Goal: Task Accomplishment & Management: Complete application form

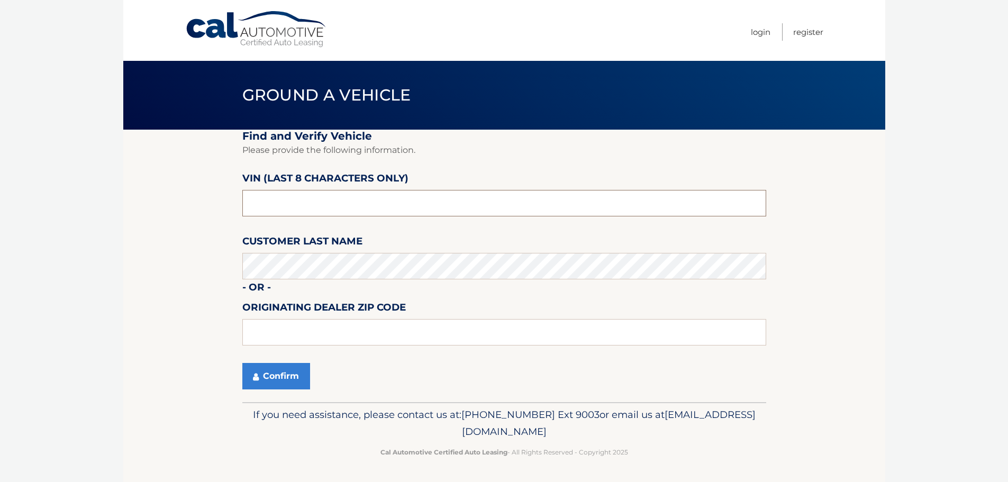
click at [295, 206] on input "text" at bounding box center [504, 203] width 524 height 26
type input "NM068102"
click at [275, 382] on button "Confirm" at bounding box center [276, 376] width 68 height 26
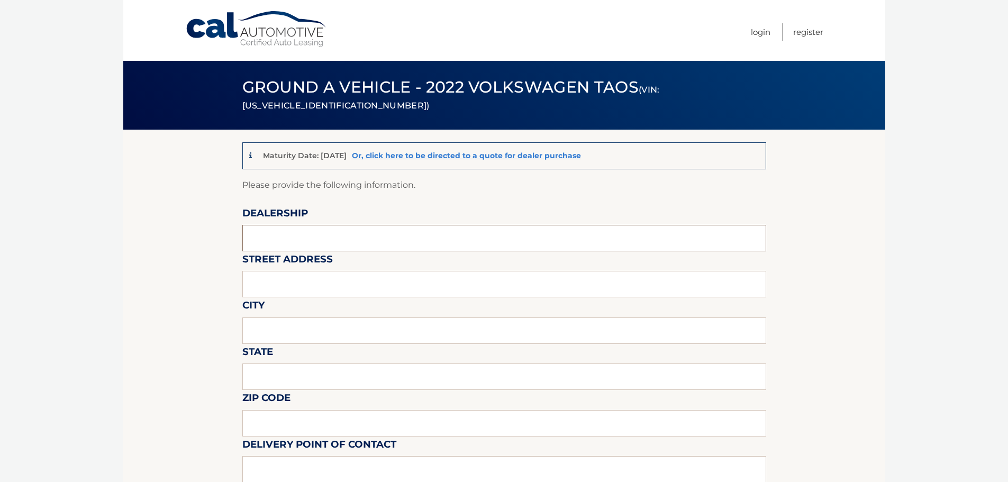
click at [308, 231] on input "text" at bounding box center [504, 238] width 524 height 26
type input "[PERSON_NAME] Volksagen of [GEOGRAPHIC_DATA]"
click at [308, 287] on input "text" at bounding box center [504, 284] width 524 height 26
type input "[STREET_ADDRESS]"
click at [265, 326] on input "text" at bounding box center [504, 331] width 524 height 26
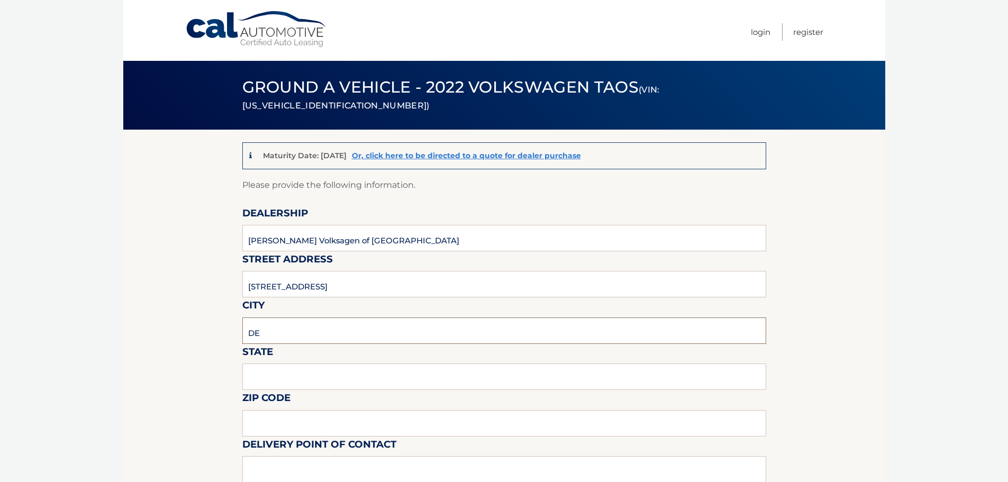
type input "D"
type input "[GEOGRAPHIC_DATA]"
type input "Florida"
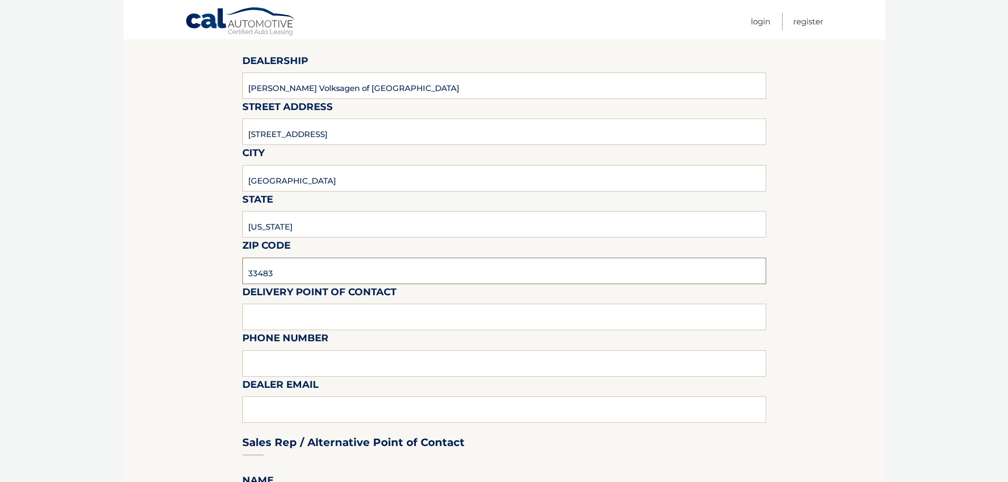
scroll to position [159, 0]
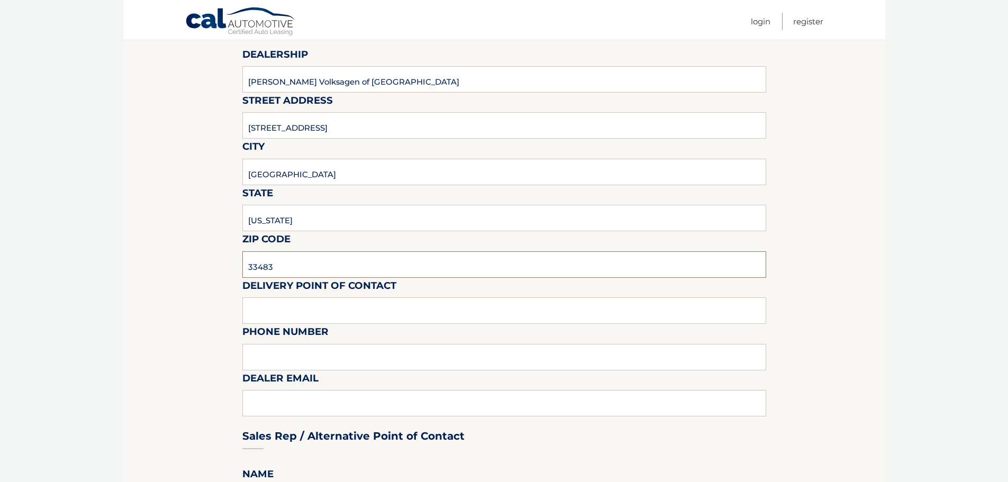
type input "33483"
click at [279, 309] on input "text" at bounding box center [504, 311] width 524 height 26
type input "Matt Dion"
click at [329, 354] on input "text" at bounding box center [504, 357] width 524 height 26
type input "978-333-3335"
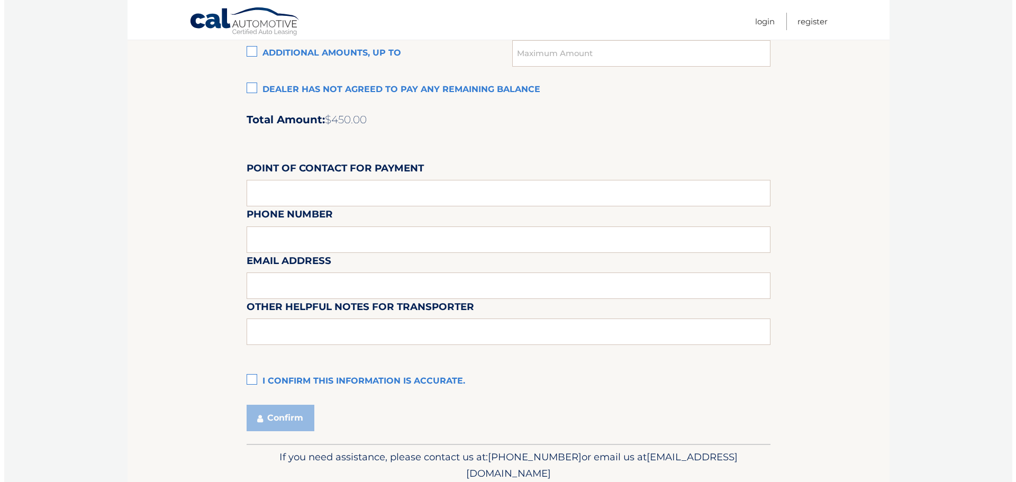
scroll to position [847, 0]
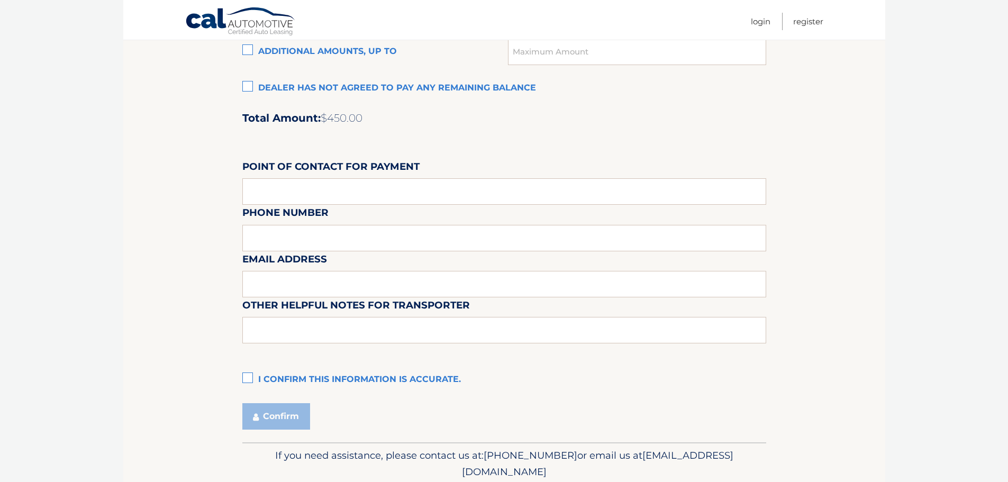
click at [250, 372] on label "I confirm this information is accurate." at bounding box center [504, 380] width 524 height 21
click at [0, 0] on input "I confirm this information is accurate." at bounding box center [0, 0] width 0 height 0
click at [254, 419] on icon "submit" at bounding box center [256, 417] width 6 height 8
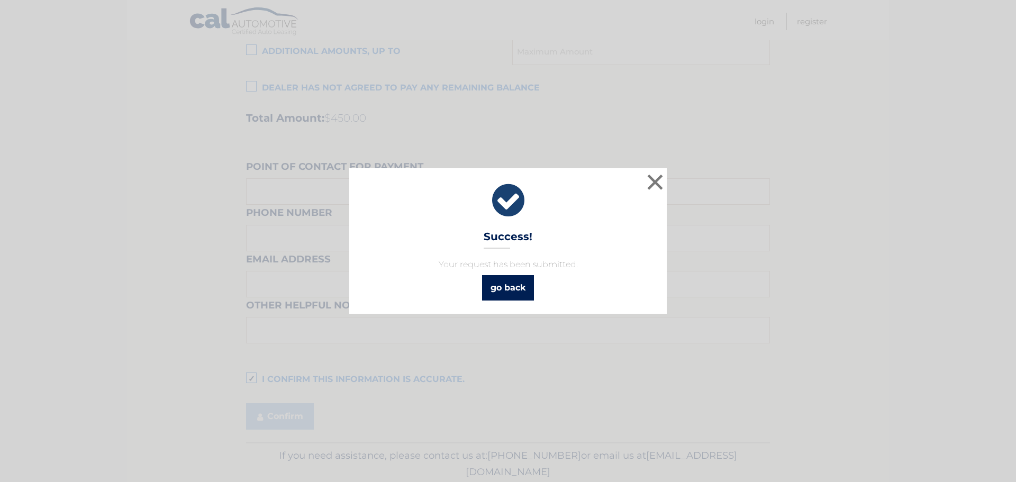
click at [507, 285] on link "go back" at bounding box center [508, 287] width 52 height 25
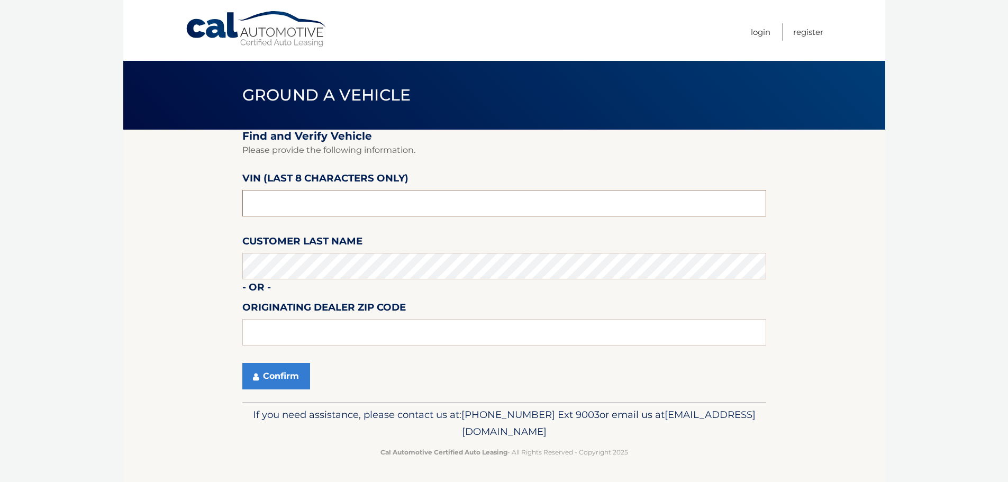
click at [375, 208] on input "text" at bounding box center [504, 203] width 524 height 26
type input "n*******"
type input "NC219005"
click at [276, 372] on button "Confirm" at bounding box center [276, 376] width 68 height 26
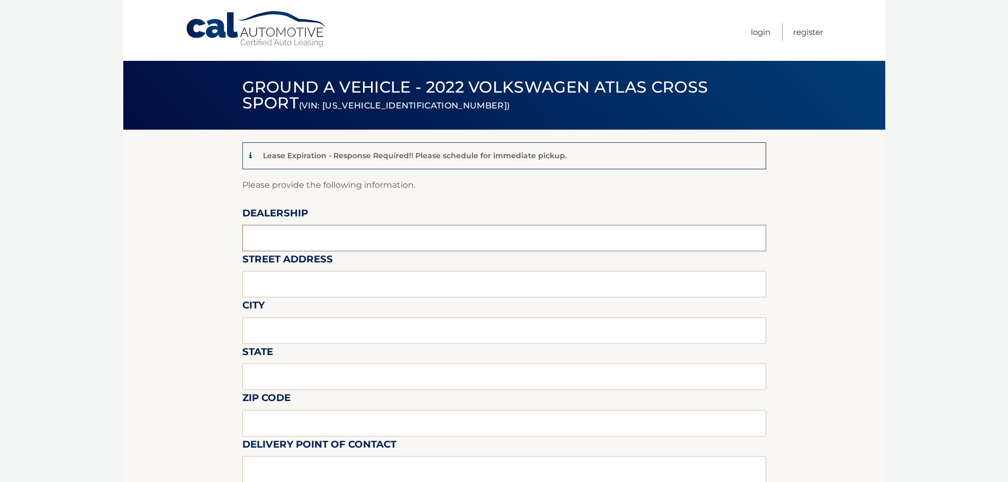
click at [246, 231] on input "text" at bounding box center [504, 238] width 524 height 26
type input "Gunther Volksagen of Delray Beach"
click at [319, 283] on input "text" at bounding box center [504, 284] width 524 height 26
type input "2401 North Federal Highway"
click at [290, 331] on input "text" at bounding box center [504, 331] width 524 height 26
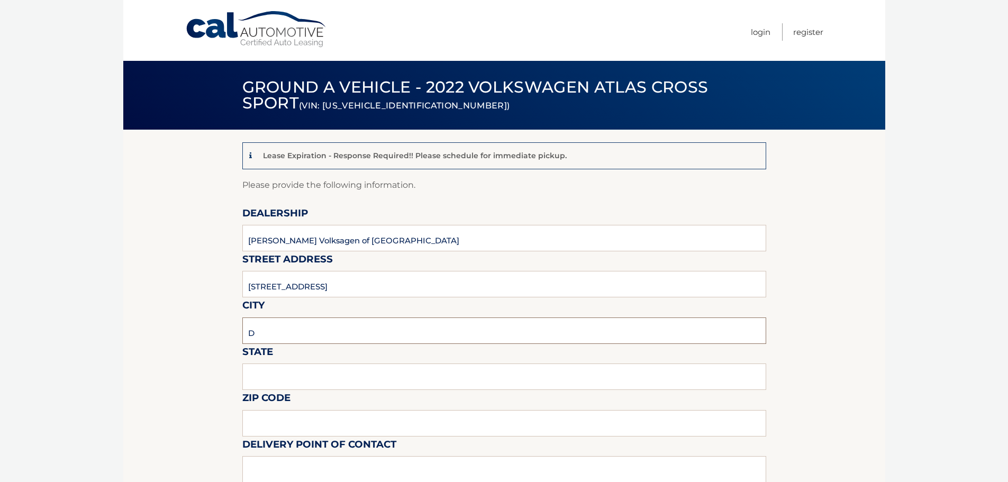
type input "Delray Beach"
type input "FL"
type input "33483"
type input "[PERSON_NAME] [PERSON_NAME]"
type input "5619018986"
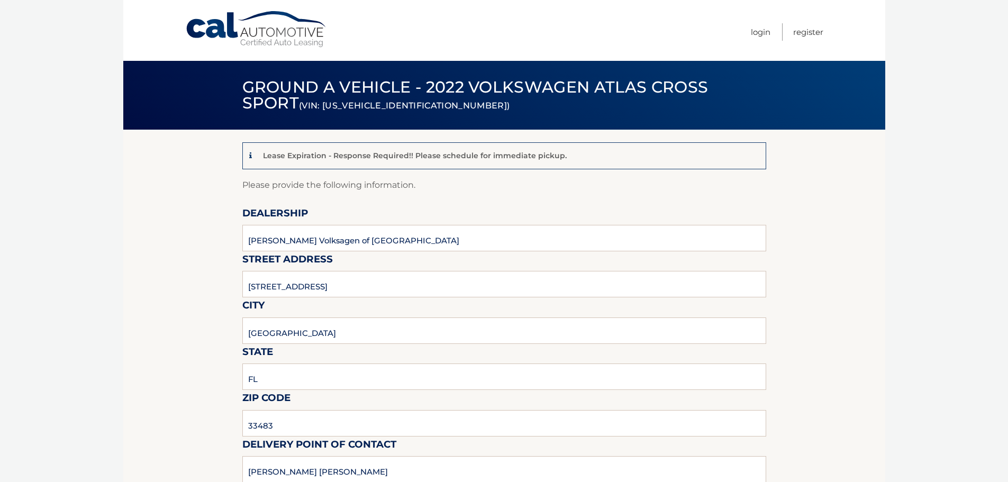
type input "[EMAIL_ADDRESS][DOMAIN_NAME]"
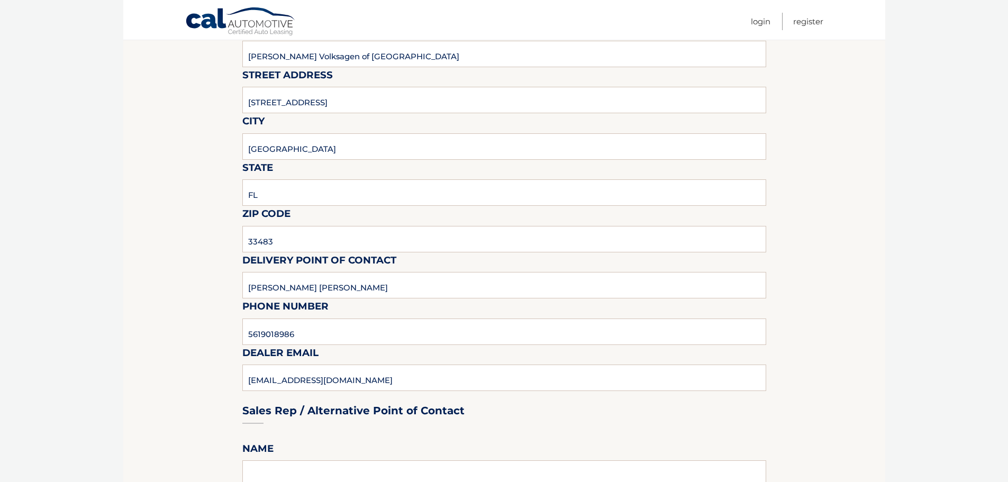
scroll to position [212, 0]
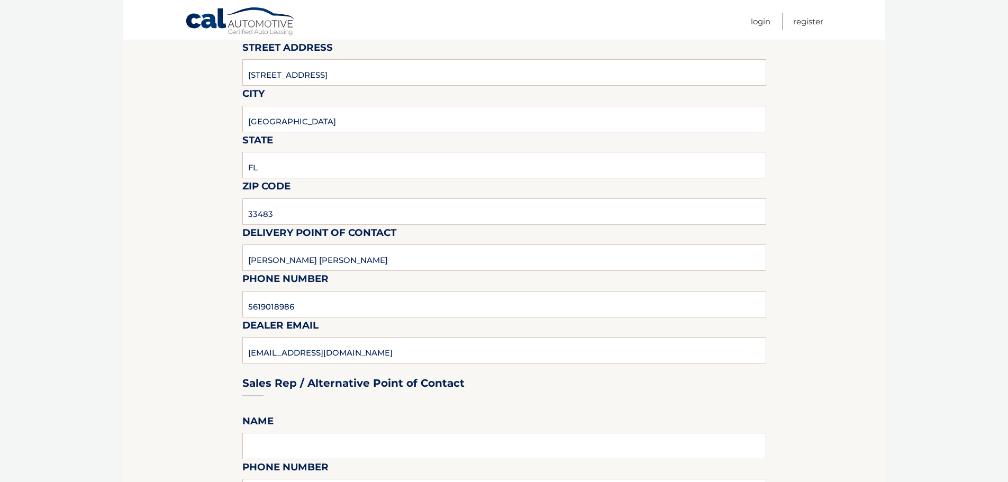
click at [336, 256] on input "Langley Sweetapple" at bounding box center [504, 258] width 524 height 26
type input "L"
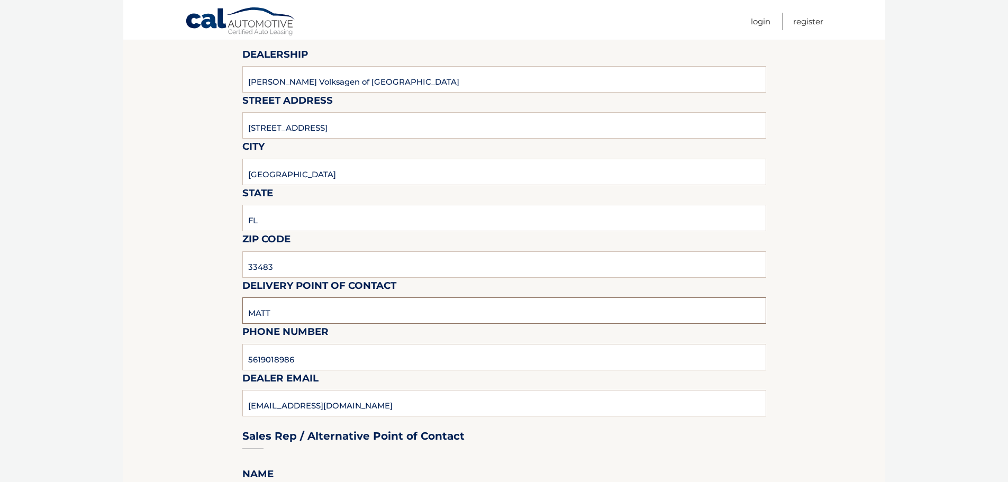
click at [292, 319] on input "MATT" at bounding box center [504, 311] width 524 height 26
type input "Matt Dion"
click at [317, 355] on input "5619018986" at bounding box center [504, 357] width 524 height 26
type input "7"
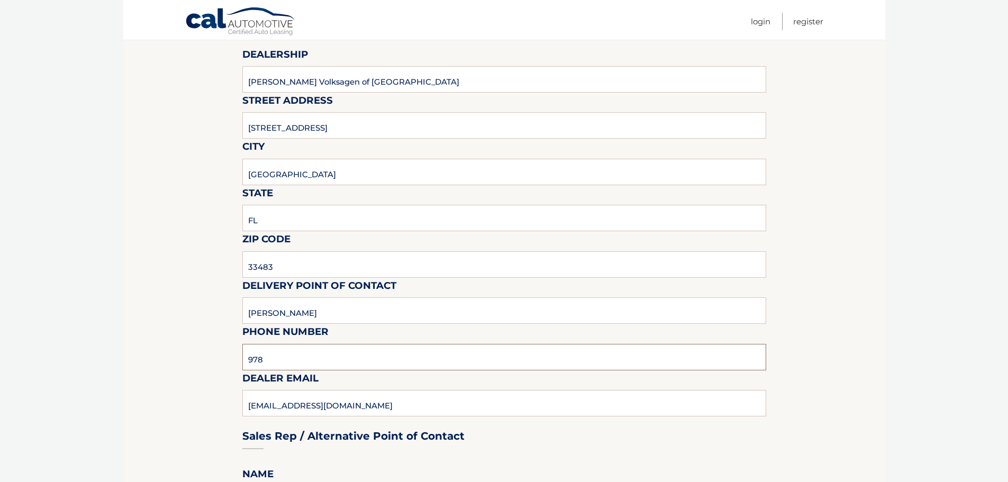
type input "978-333-3335"
click at [321, 398] on div "Sales Rep / Alternative Point of Contact" at bounding box center [504, 416] width 524 height 75
click at [322, 401] on div "Sales Rep / Alternative Point of Contact" at bounding box center [504, 416] width 524 height 75
click at [323, 402] on div "Sales Rep / Alternative Point of Contact" at bounding box center [504, 416] width 524 height 75
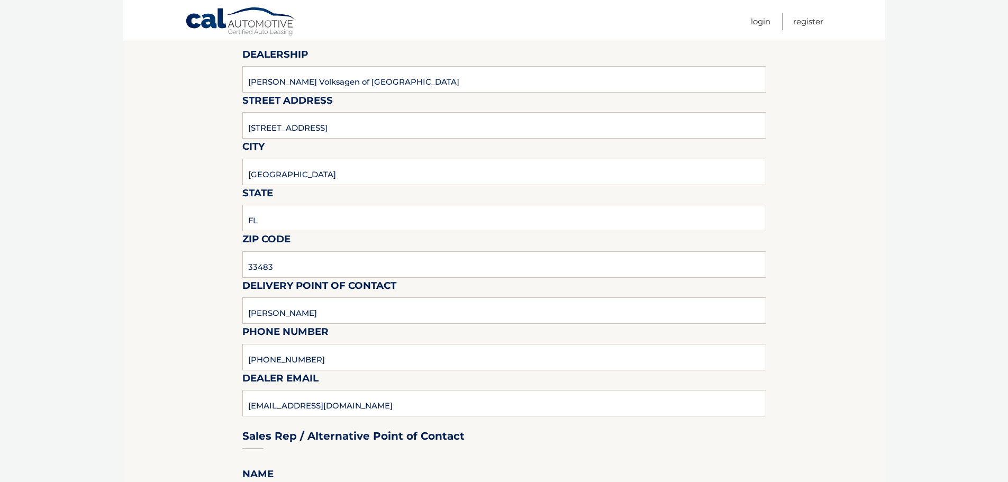
click at [325, 403] on div "Sales Rep / Alternative Point of Contact" at bounding box center [504, 416] width 524 height 75
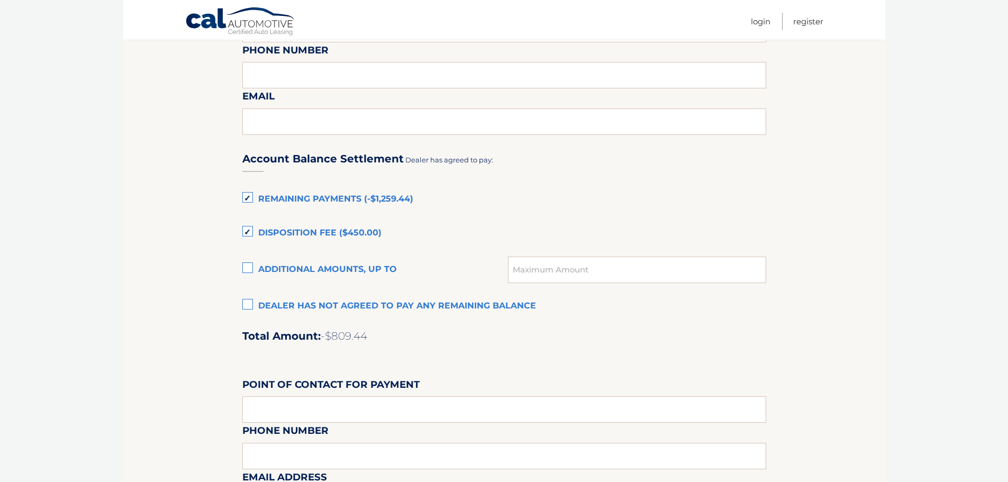
scroll to position [635, 0]
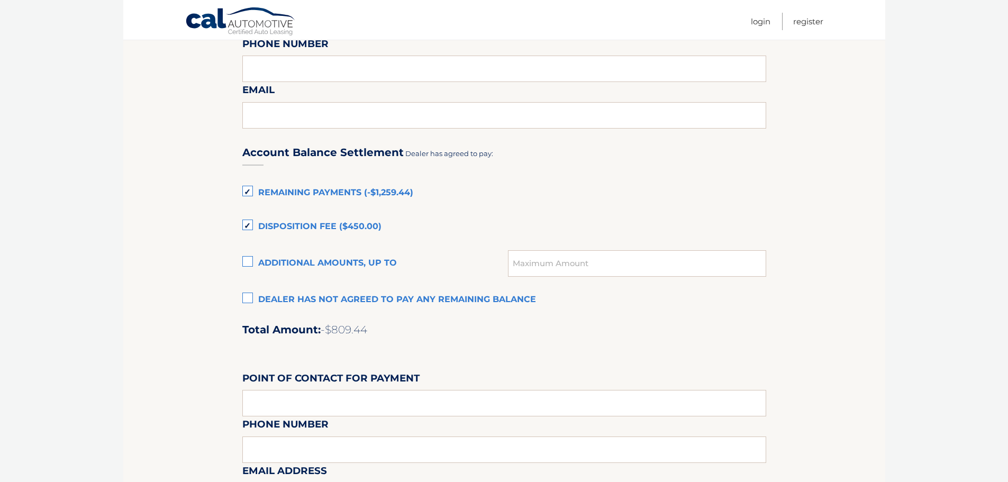
click at [248, 187] on label "Remaining Payments (-$1,259.44)" at bounding box center [504, 193] width 524 height 21
click at [0, 0] on input "Remaining Payments (-$1,259.44)" at bounding box center [0, 0] width 0 height 0
click at [248, 218] on label "Disposition Fee ($450.00)" at bounding box center [504, 227] width 524 height 21
click at [0, 0] on input "Disposition Fee ($450.00)" at bounding box center [0, 0] width 0 height 0
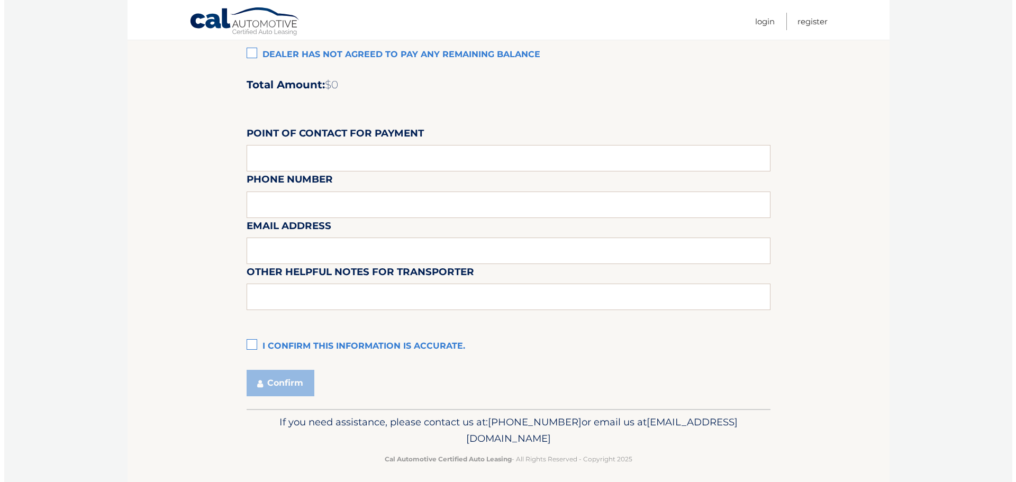
scroll to position [888, 0]
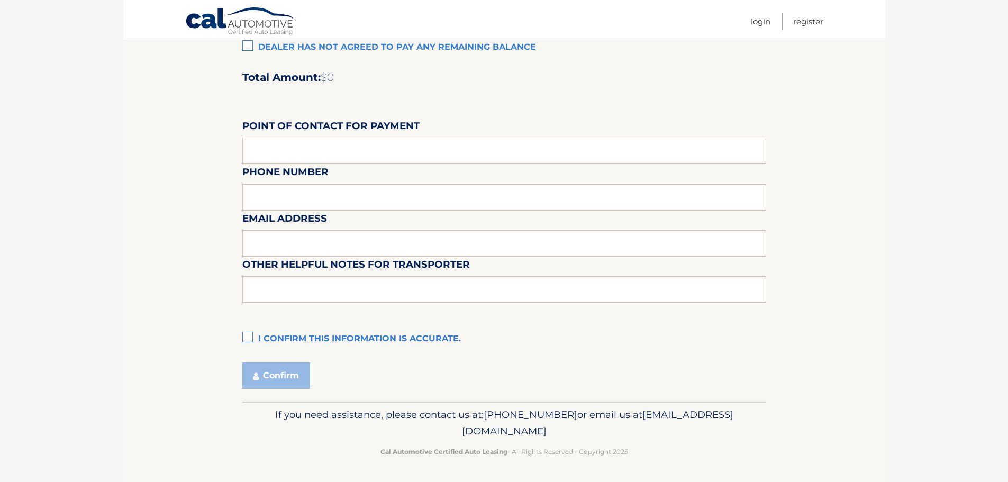
click at [247, 336] on label "I confirm this information is accurate." at bounding box center [504, 339] width 524 height 21
click at [0, 0] on input "I confirm this information is accurate." at bounding box center [0, 0] width 0 height 0
click at [267, 378] on button "Confirm" at bounding box center [276, 376] width 68 height 26
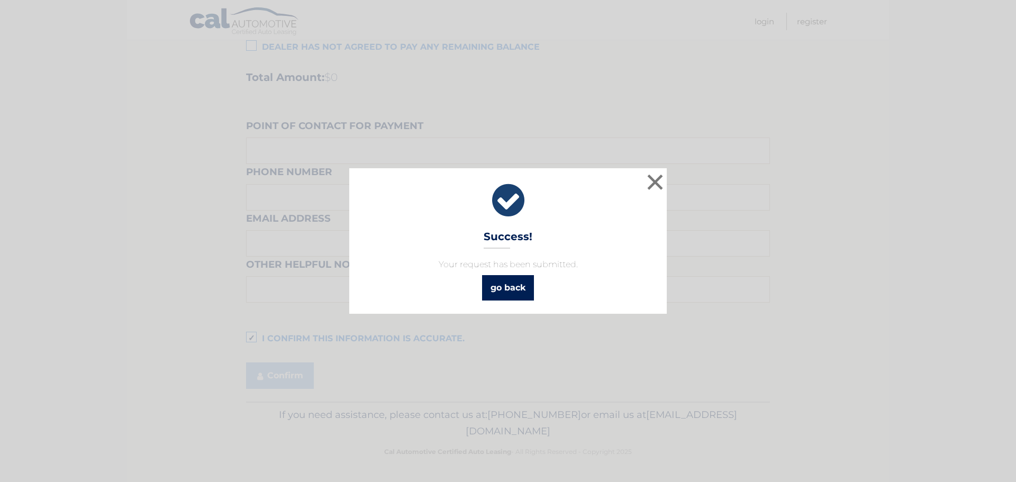
click at [510, 295] on link "go back" at bounding box center [508, 287] width 52 height 25
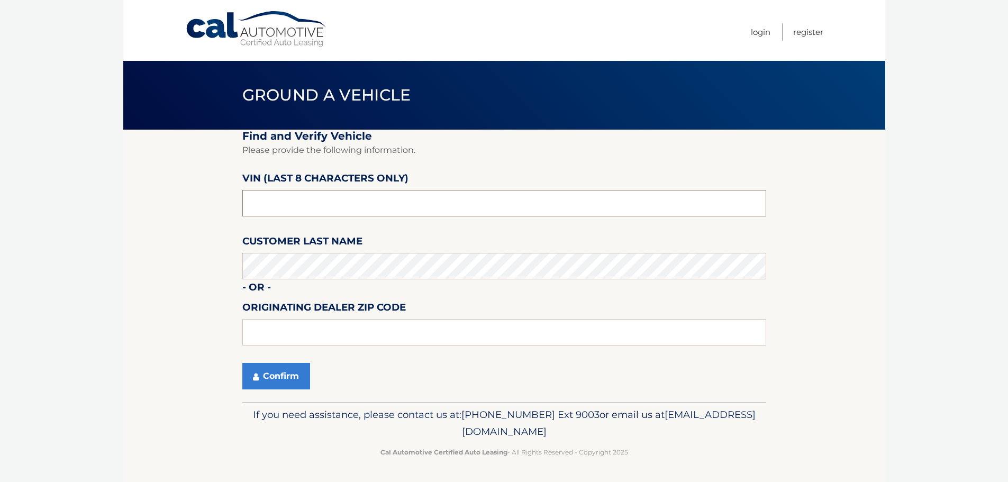
click at [267, 197] on input "text" at bounding box center [504, 203] width 524 height 26
type input "N1086234"
drag, startPoint x: 305, startPoint y: 337, endPoint x: 299, endPoint y: 341, distance: 7.2
click at [305, 337] on input "text" at bounding box center [504, 332] width 524 height 26
type input "33483"
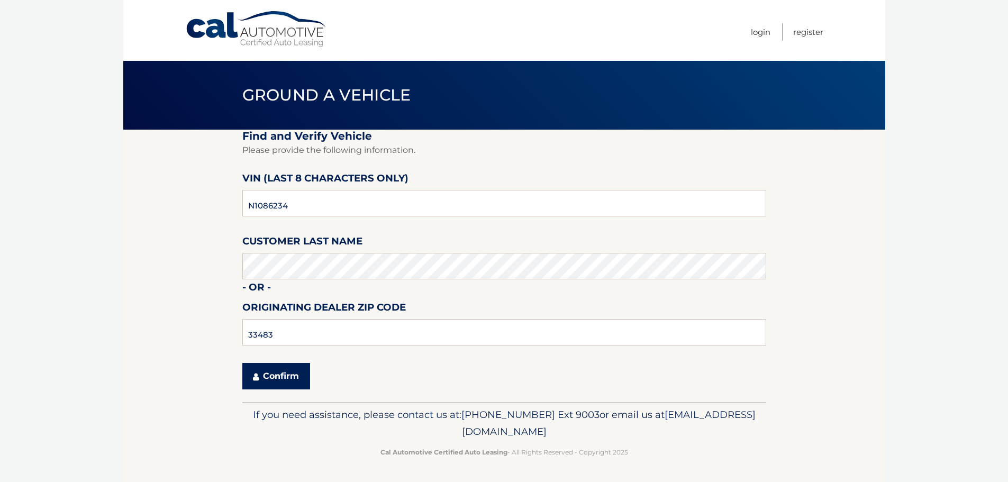
click at [287, 375] on button "Confirm" at bounding box center [276, 376] width 68 height 26
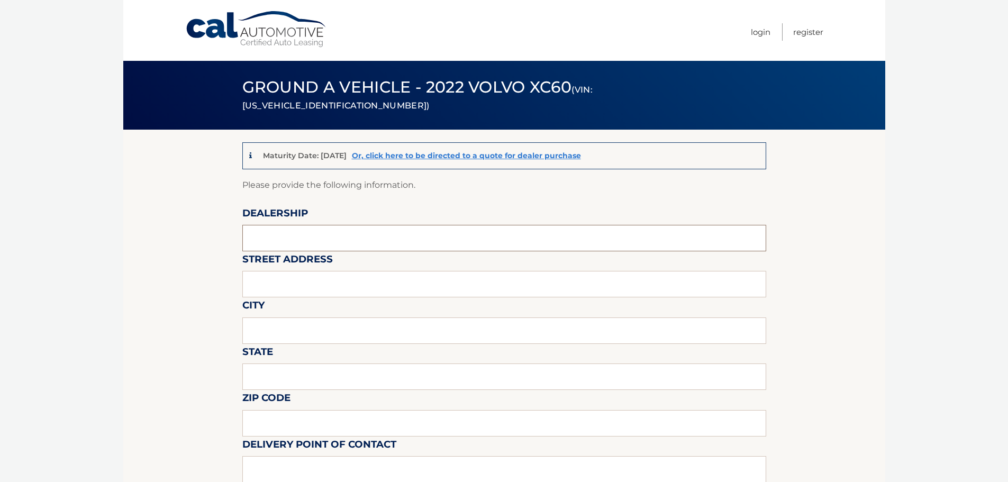
click at [294, 230] on input "text" at bounding box center [504, 238] width 524 height 26
type input "Gunther Volvo of Delray Beach"
click at [312, 289] on input "text" at bounding box center [504, 284] width 524 height 26
type input "2201 N Federal Hwy"
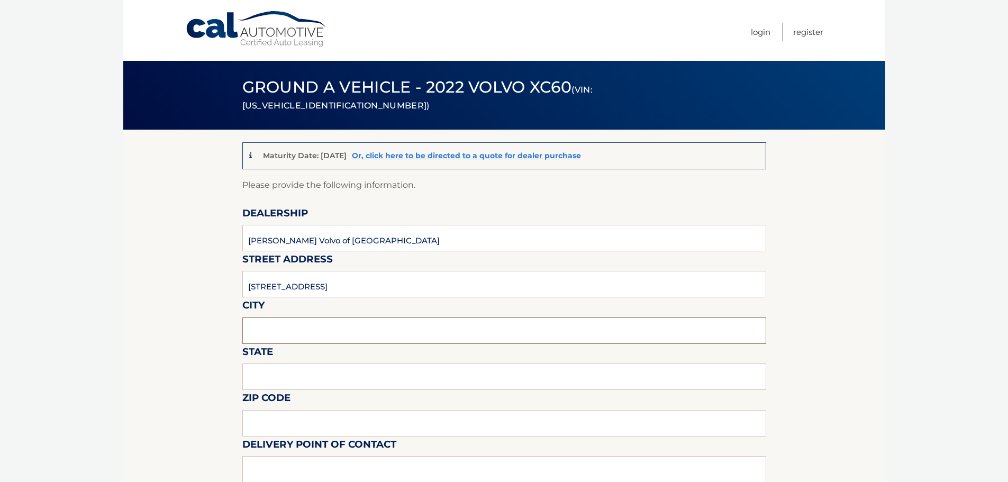
click at [305, 321] on input "text" at bounding box center [504, 331] width 524 height 26
type input "Delray Beach"
type input "FL"
type input "33483"
type input "Langley Sweetapple"
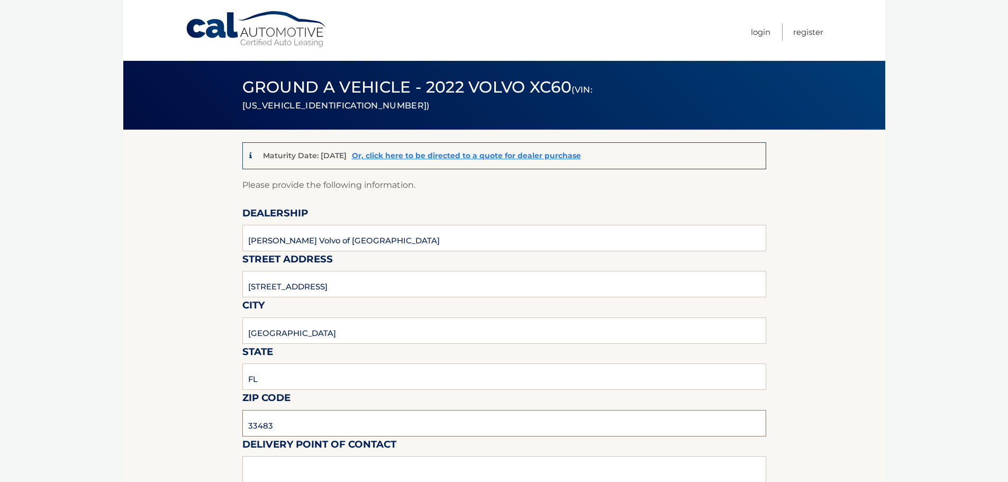
type input "5619018986"
type input "wng@none.com"
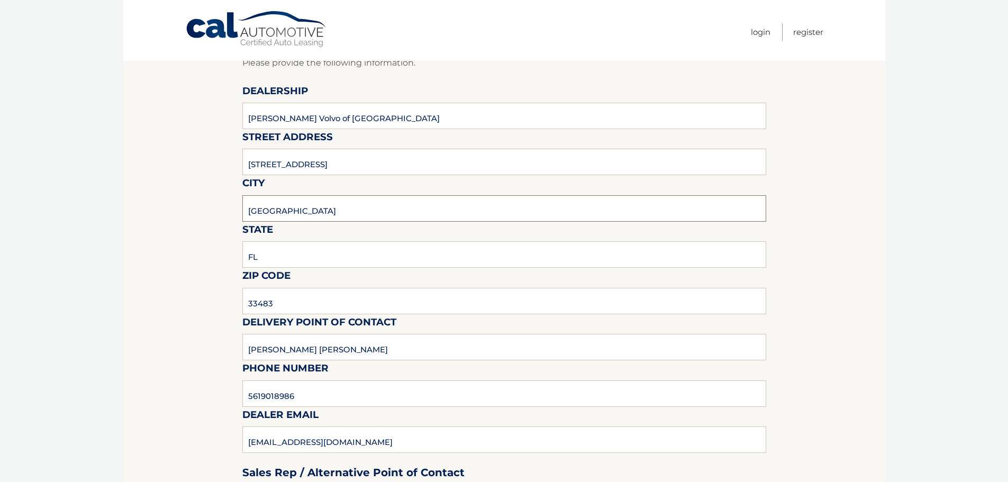
scroll to position [159, 0]
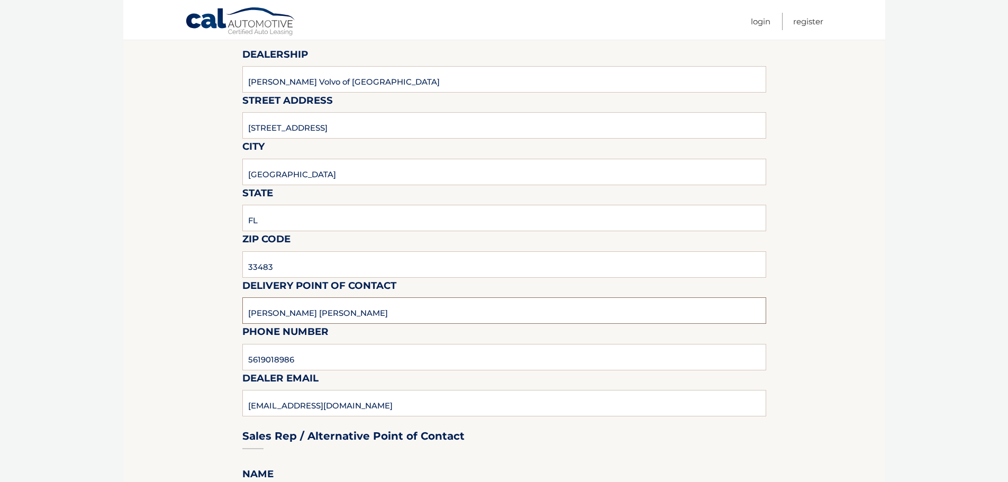
click at [368, 312] on input "Langley Sweetapple" at bounding box center [504, 311] width 524 height 26
drag, startPoint x: 355, startPoint y: 318, endPoint x: 211, endPoint y: 320, distance: 143.5
type input "Matt Dion"
drag, startPoint x: 304, startPoint y: 359, endPoint x: 211, endPoint y: 380, distance: 95.5
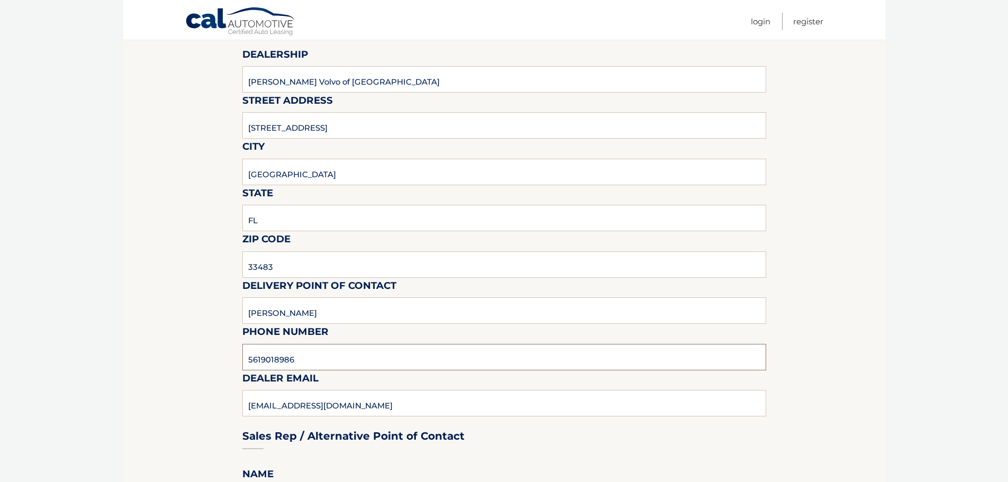
type input "978-333-3335"
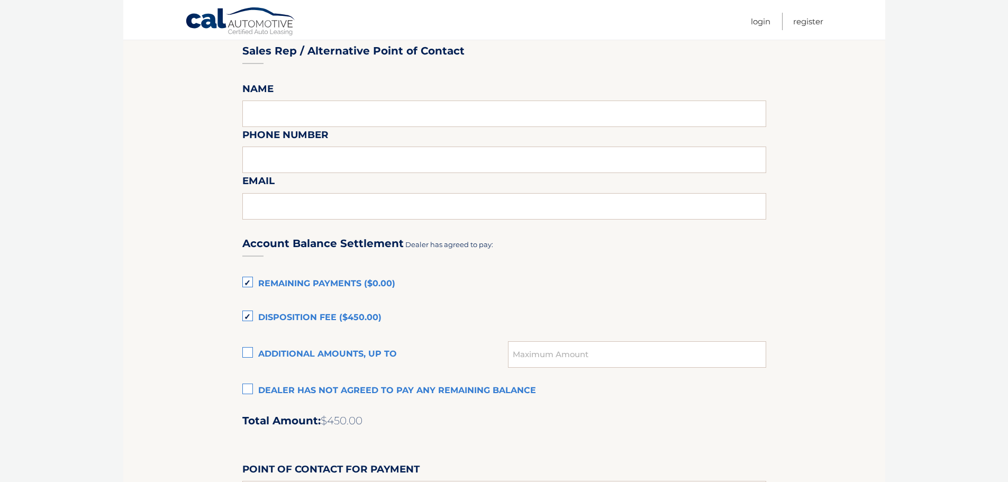
scroll to position [582, 0]
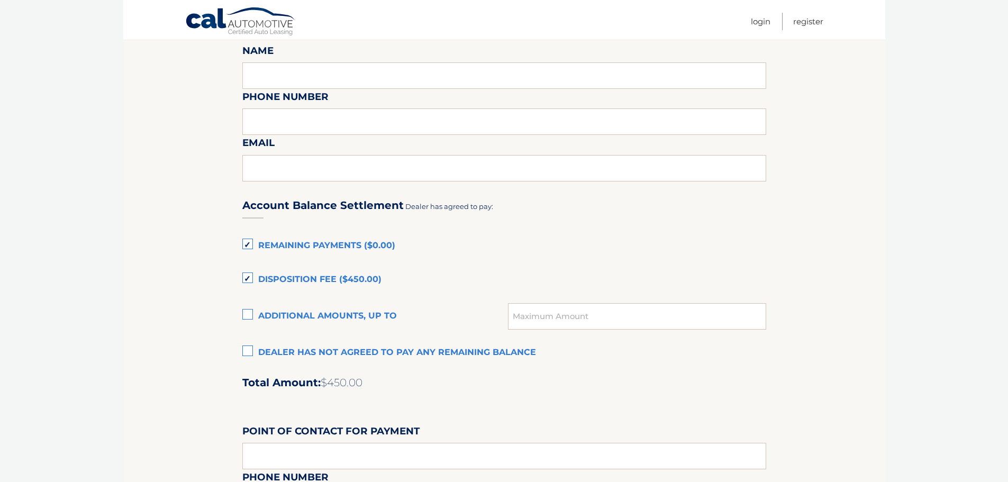
click at [249, 242] on label "Remaining Payments ($0.00)" at bounding box center [504, 246] width 524 height 21
click at [0, 0] on input "Remaining Payments ($0.00)" at bounding box center [0, 0] width 0 height 0
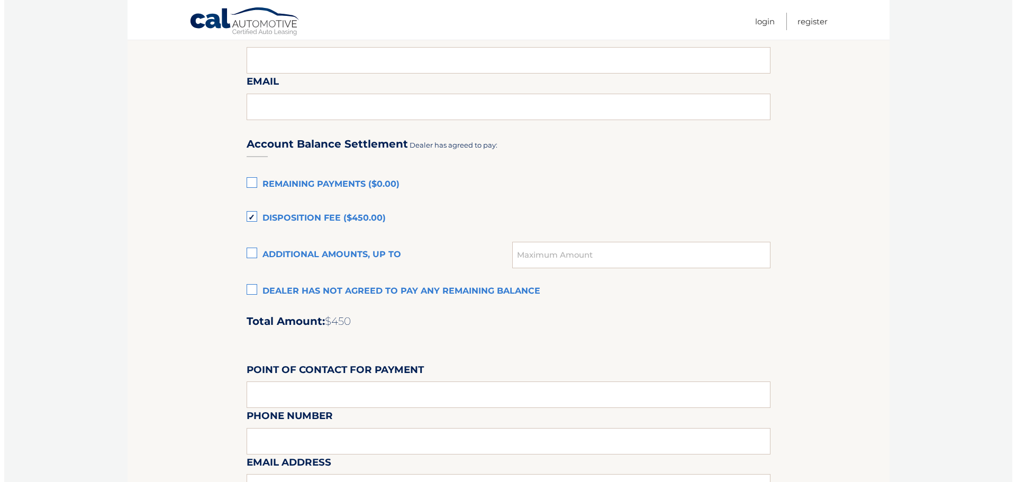
scroll to position [888, 0]
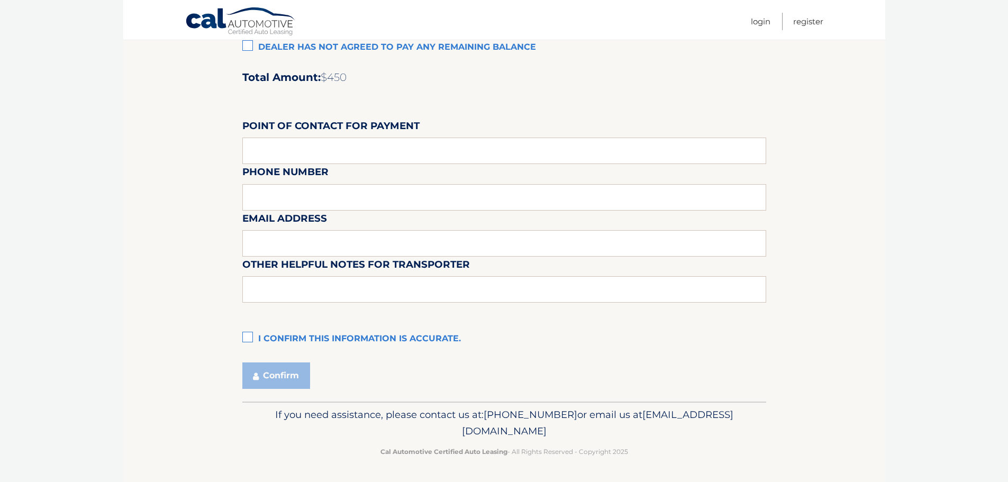
click at [245, 343] on label "I confirm this information is accurate." at bounding box center [504, 339] width 524 height 21
click at [0, 0] on input "I confirm this information is accurate." at bounding box center [0, 0] width 0 height 0
click at [260, 378] on button "Confirm" at bounding box center [276, 376] width 68 height 26
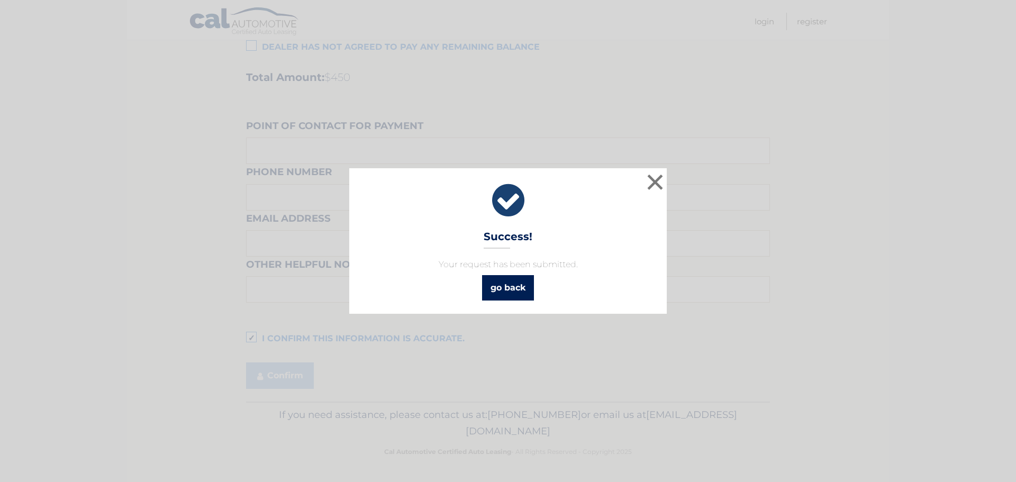
click at [517, 276] on link "go back" at bounding box center [508, 287] width 52 height 25
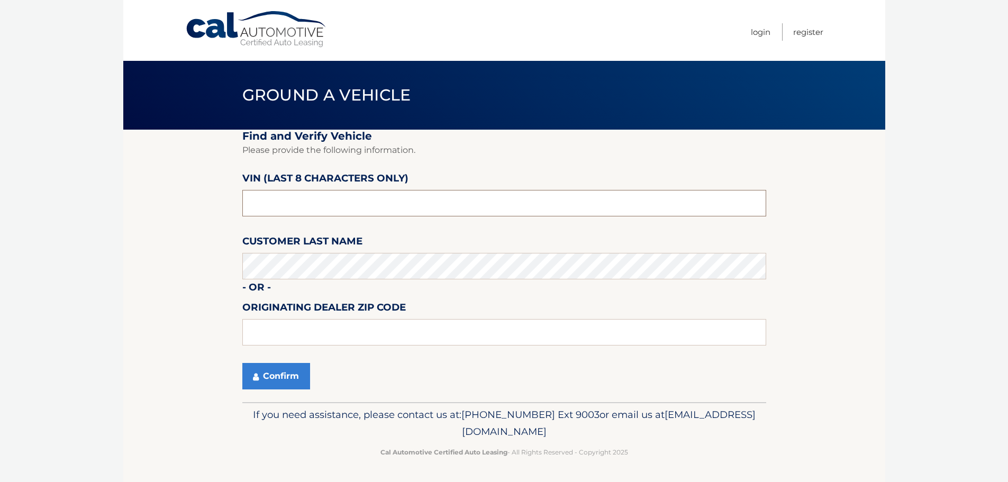
click at [305, 200] on input "text" at bounding box center [504, 203] width 524 height 26
type input "SN106516"
type input "33483"
click at [258, 373] on icon "submit" at bounding box center [256, 377] width 6 height 8
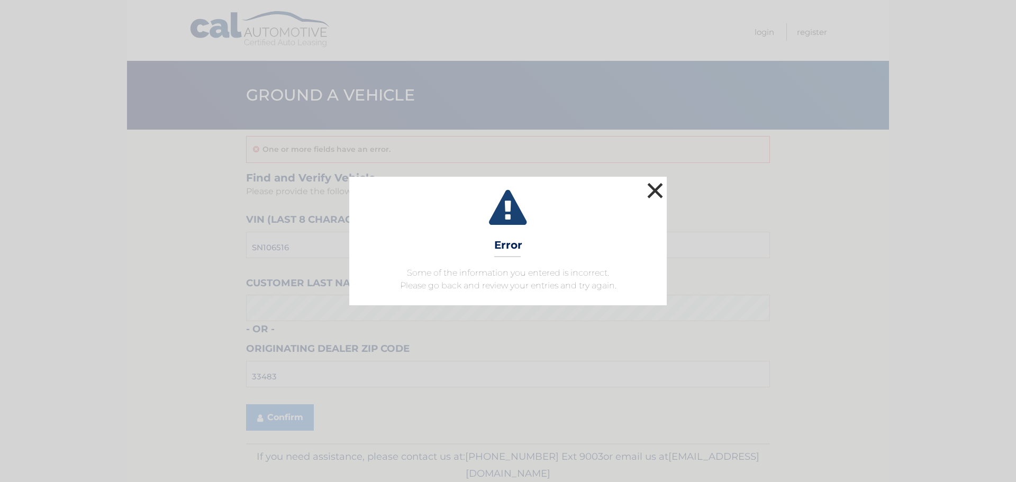
drag, startPoint x: 660, startPoint y: 194, endPoint x: 623, endPoint y: 196, distance: 37.1
click at [660, 193] on button "×" at bounding box center [655, 190] width 21 height 21
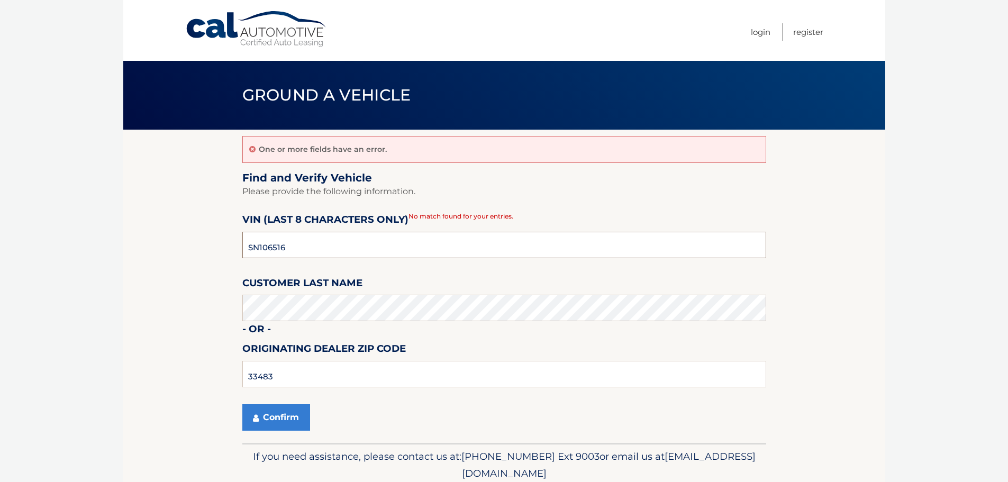
click at [300, 244] on input "SN106516" at bounding box center [504, 245] width 524 height 26
click at [298, 244] on input "SN106516" at bounding box center [504, 245] width 524 height 26
click at [284, 420] on button "Confirm" at bounding box center [276, 417] width 68 height 26
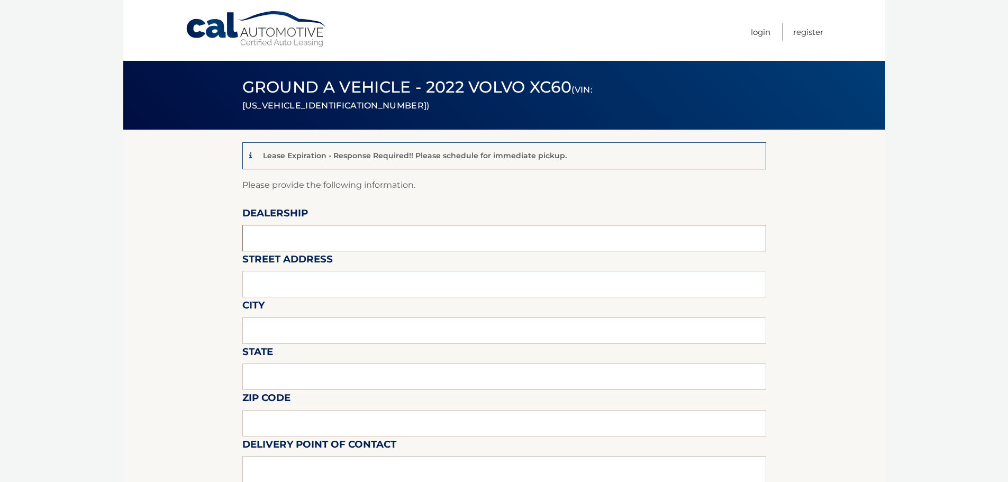
click at [350, 231] on input "text" at bounding box center [504, 238] width 524 height 26
type input "[PERSON_NAME] Volvo of [GEOGRAPHIC_DATA]"
click at [344, 292] on input "text" at bounding box center [504, 284] width 524 height 26
type input "[STREET_ADDRESS]"
click at [295, 335] on input "text" at bounding box center [504, 331] width 524 height 26
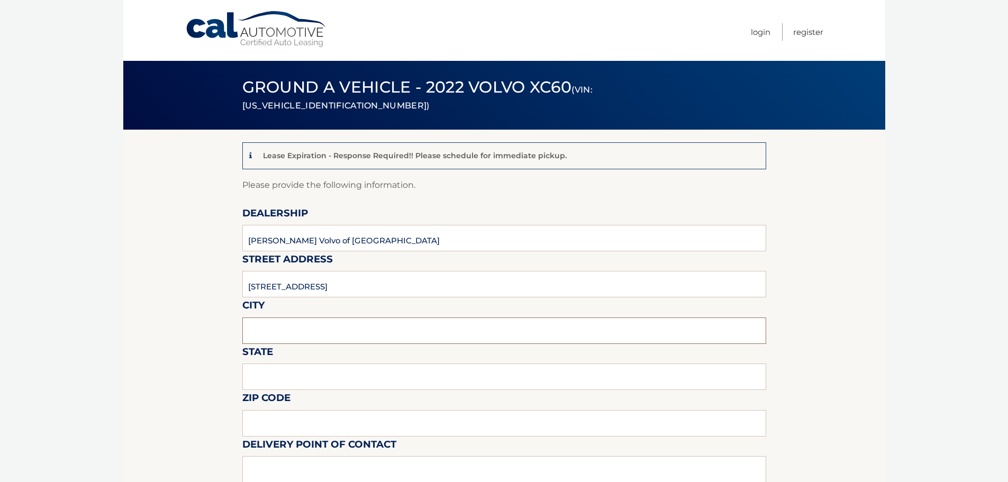
type input "[GEOGRAPHIC_DATA]"
type input "FL"
type input "33483"
type input "[PERSON_NAME] [PERSON_NAME]"
type input "5619018986"
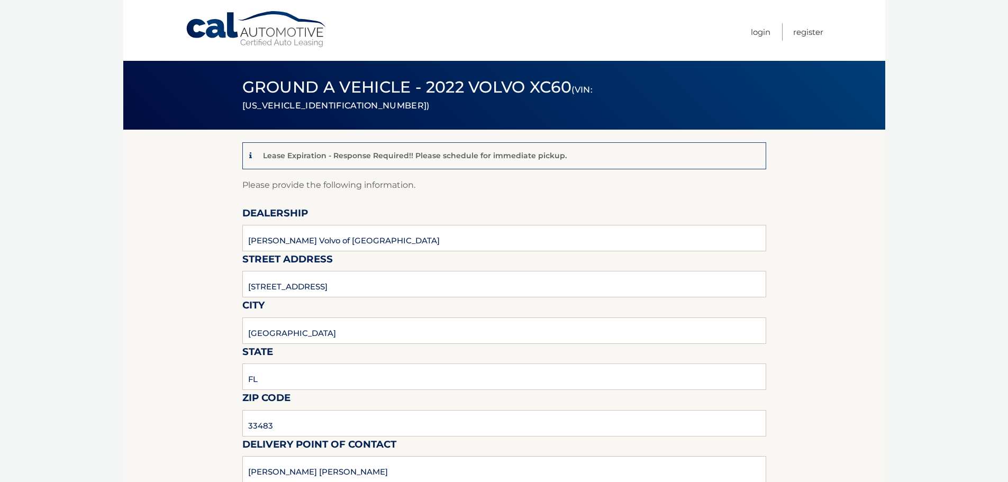
type input "[EMAIL_ADDRESS][DOMAIN_NAME]"
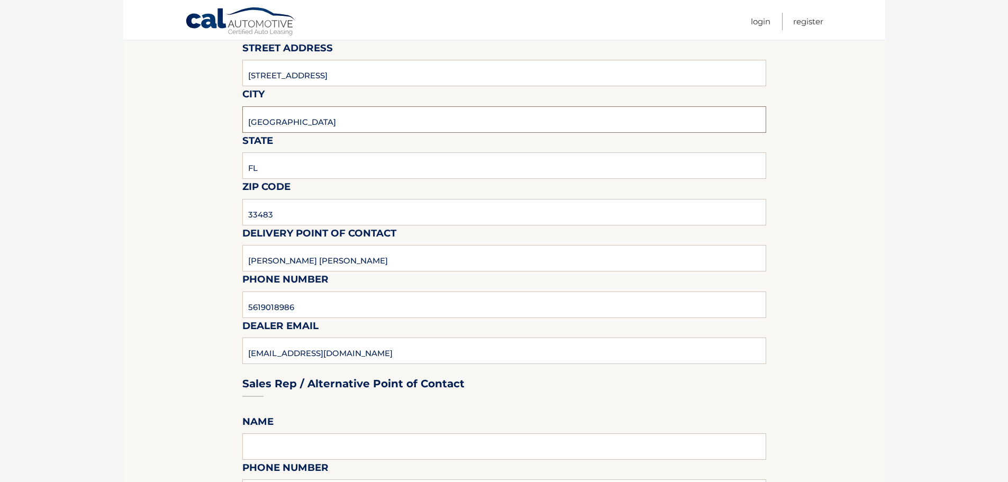
scroll to position [265, 0]
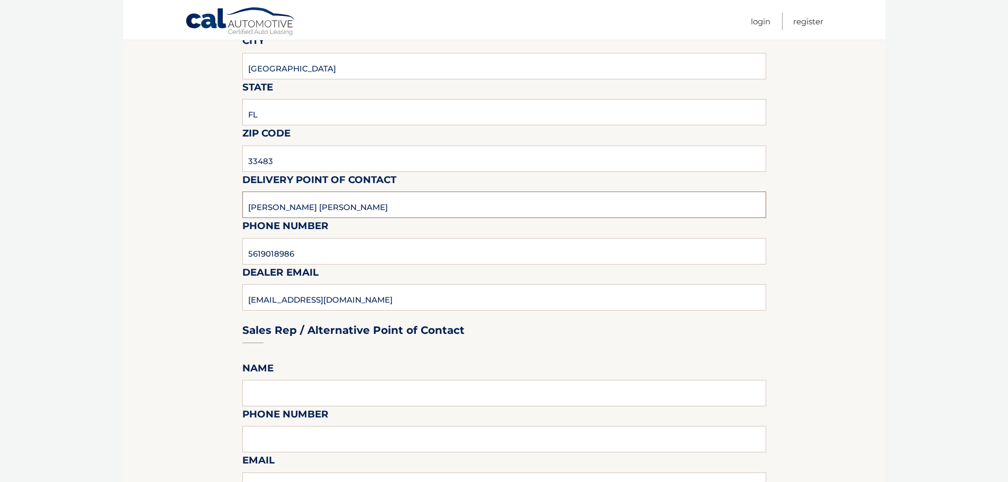
drag, startPoint x: 334, startPoint y: 208, endPoint x: 136, endPoint y: 202, distance: 198.1
click at [136, 202] on section "Lease Expiration - Response Required!! Please schedule for immediate pickup. Pl…" at bounding box center [504, 445] width 762 height 1160
type input "[PERSON_NAME]"
click at [311, 266] on label "Dealer Email" at bounding box center [280, 275] width 76 height 20
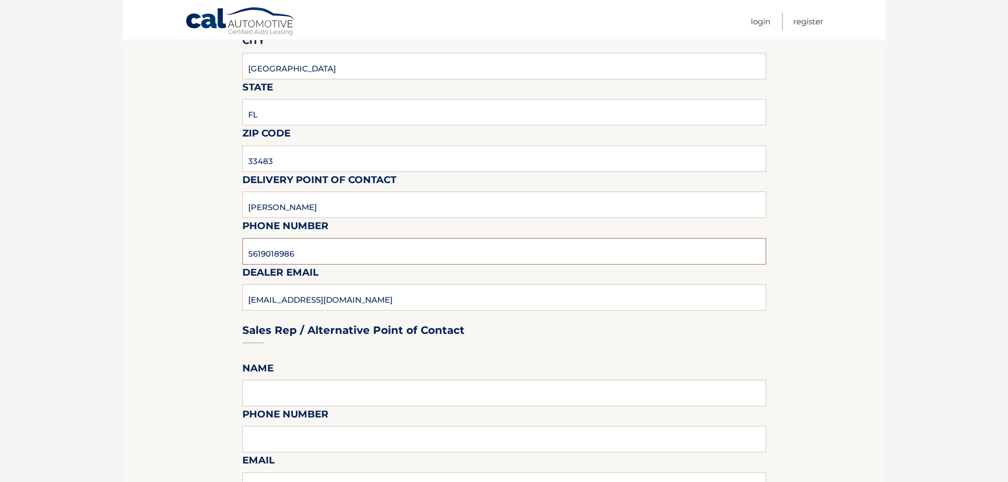
click at [308, 251] on input "5619018986" at bounding box center [504, 251] width 524 height 26
type input "[PHONE_NUMBER]"
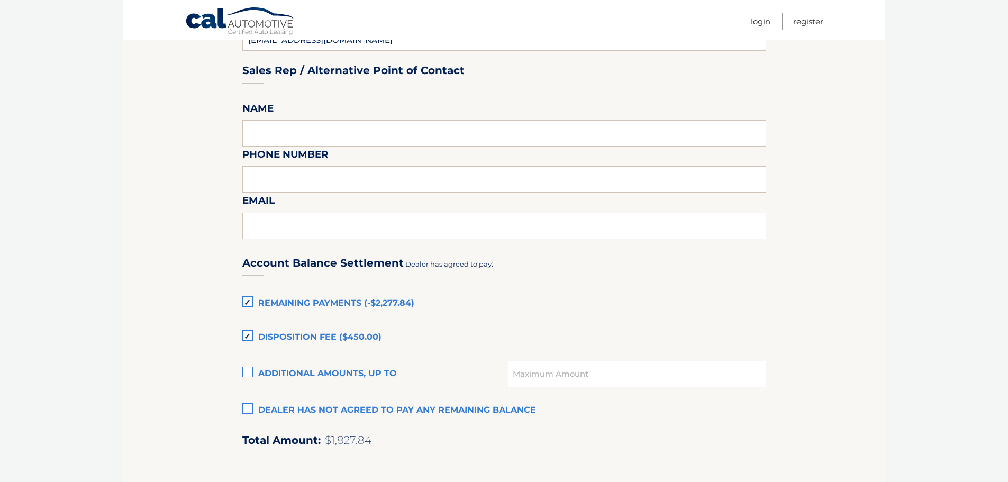
scroll to position [529, 0]
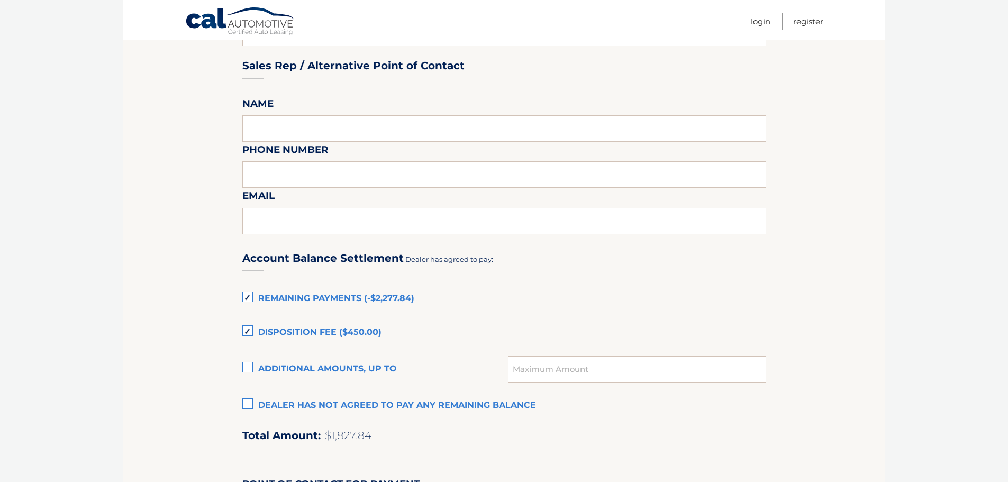
click at [244, 296] on label "Remaining Payments (-$2,277.84)" at bounding box center [504, 299] width 524 height 21
click at [0, 0] on input "Remaining Payments (-$2,277.84)" at bounding box center [0, 0] width 0 height 0
click at [245, 329] on label "Disposition Fee ($450.00)" at bounding box center [504, 332] width 524 height 21
click at [0, 0] on input "Disposition Fee ($450.00)" at bounding box center [0, 0] width 0 height 0
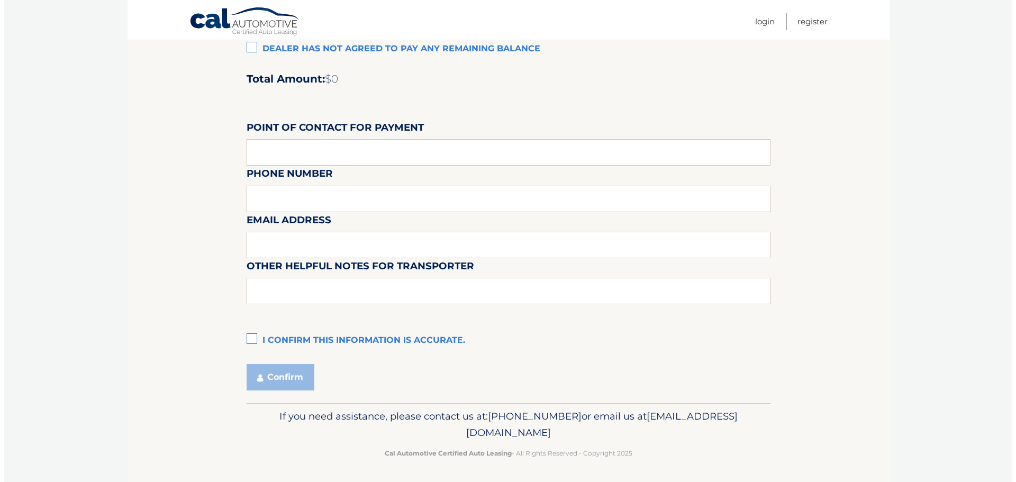
scroll to position [888, 0]
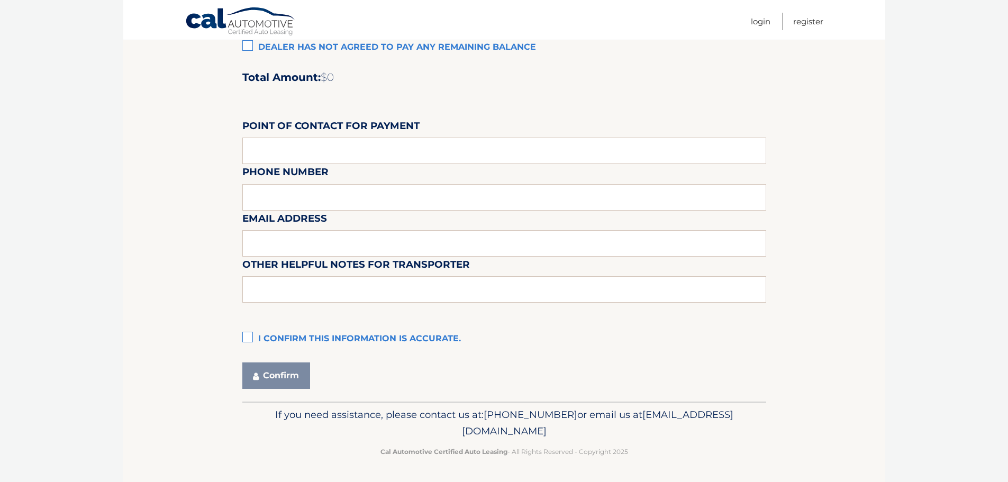
drag, startPoint x: 248, startPoint y: 334, endPoint x: 257, endPoint y: 373, distance: 40.6
click at [248, 334] on label "I confirm this information is accurate." at bounding box center [504, 339] width 524 height 21
click at [0, 0] on input "I confirm this information is accurate." at bounding box center [0, 0] width 0 height 0
click at [257, 373] on icon "submit" at bounding box center [256, 376] width 6 height 8
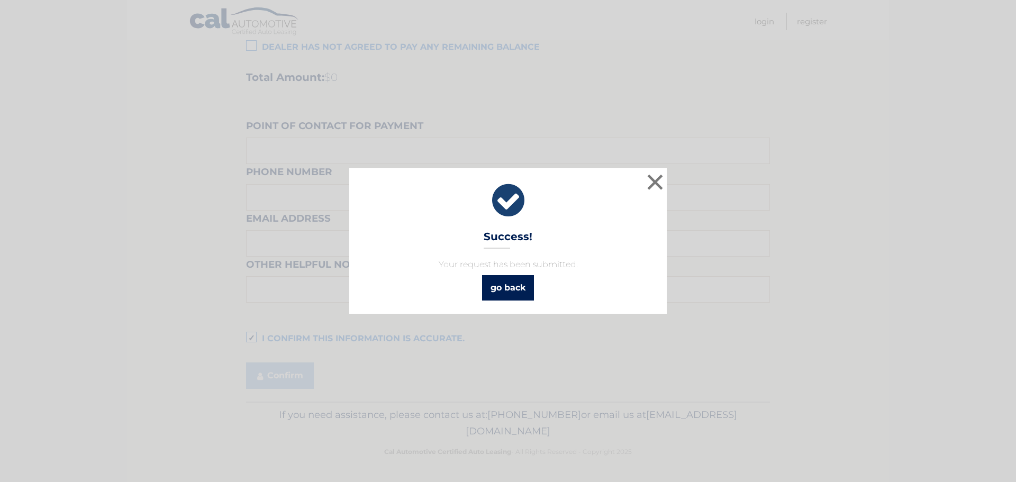
click at [511, 286] on link "go back" at bounding box center [508, 287] width 52 height 25
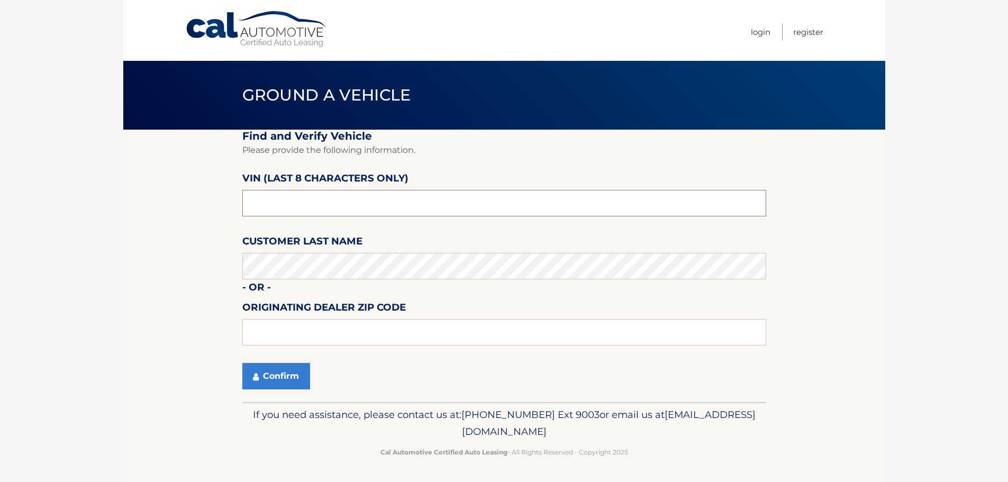
click at [292, 206] on input "text" at bounding box center [504, 203] width 524 height 26
type input "P1240282"
type input "33483"
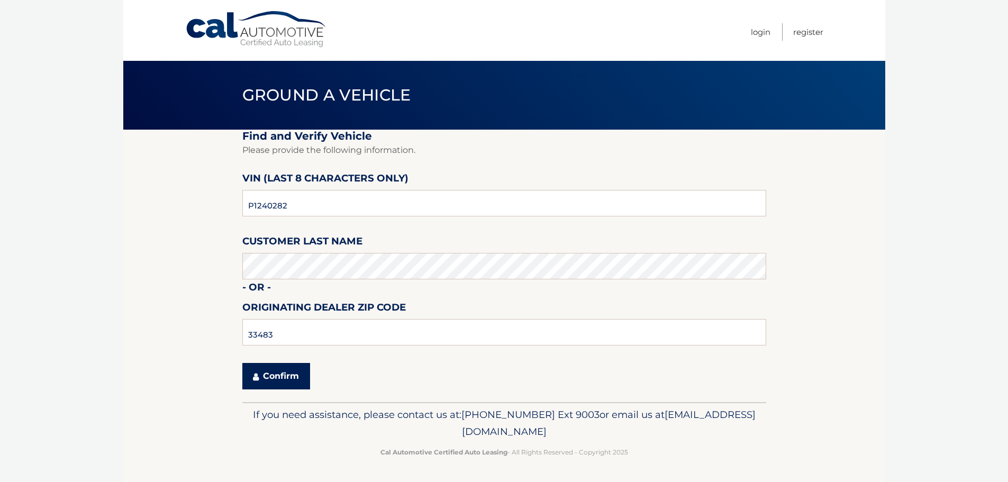
click at [254, 372] on button "Confirm" at bounding box center [276, 376] width 68 height 26
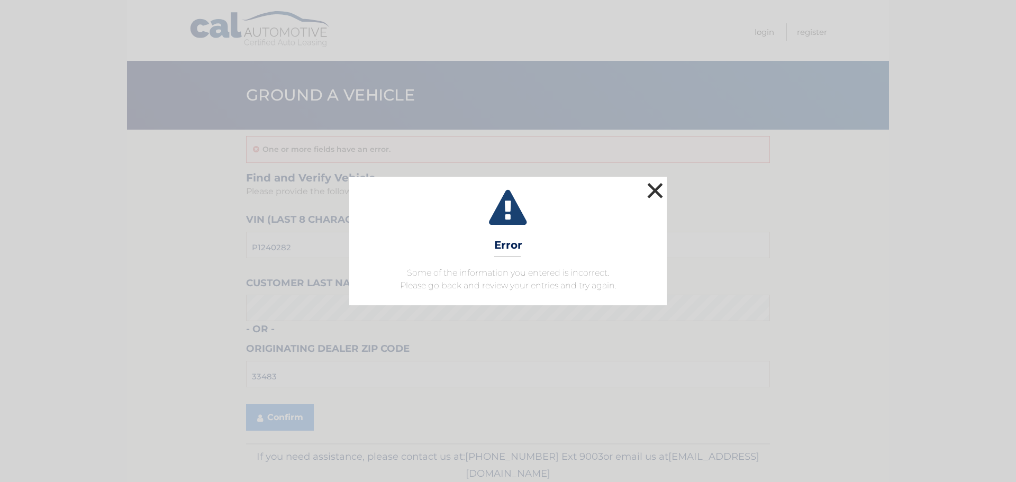
click at [652, 187] on button "×" at bounding box center [655, 190] width 21 height 21
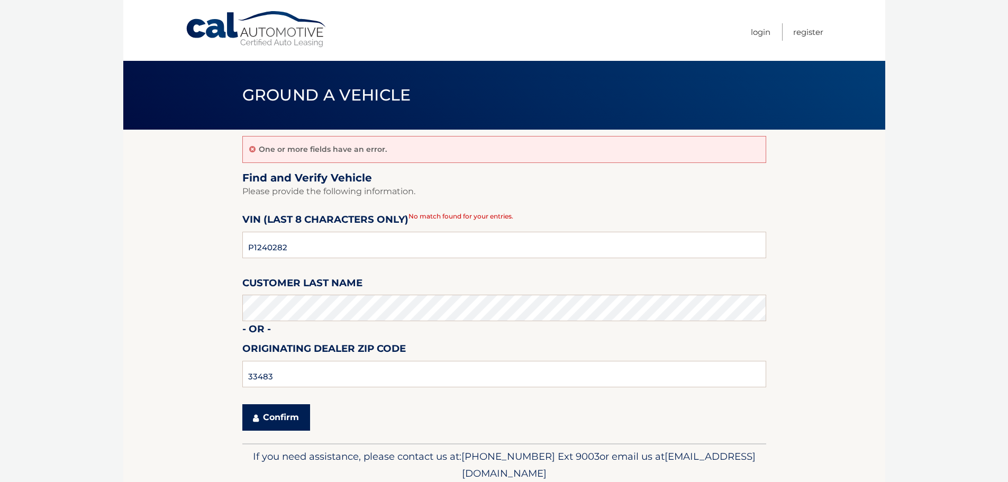
click at [289, 417] on button "Confirm" at bounding box center [276, 417] width 68 height 26
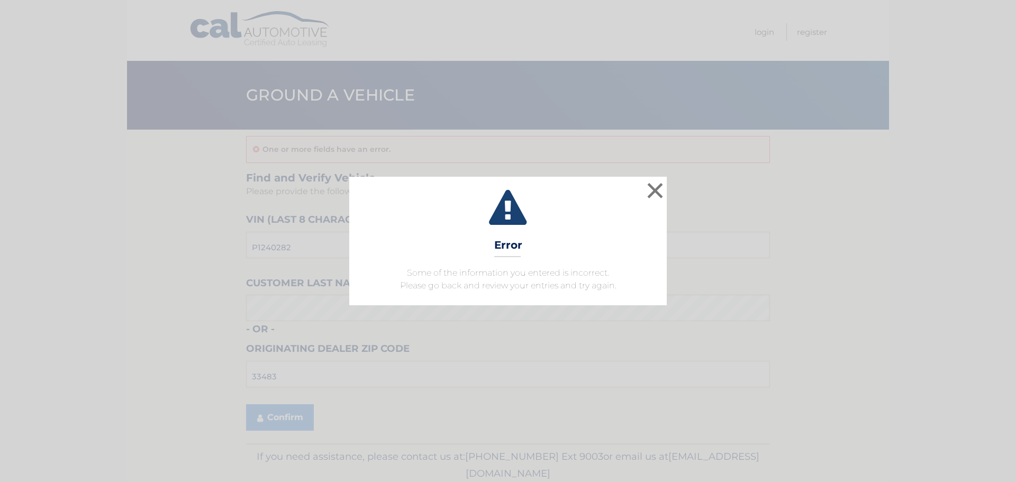
click at [644, 190] on div "× Error Some of the information you entered is incorrect. Please go back and re…" at bounding box center [508, 241] width 318 height 128
click at [659, 187] on button "×" at bounding box center [655, 190] width 21 height 21
